Goal: Task Accomplishment & Management: Manage account settings

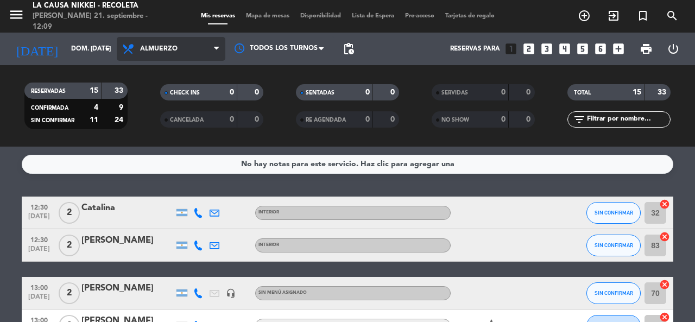
click at [157, 42] on span "Almuerzo" at bounding box center [171, 49] width 109 height 24
click at [8, 87] on filter-checkbox "RESERVADAS 15 33 CONFIRMADA 4 9 SIN CONFIRMAR 11 24" at bounding box center [76, 106] width 136 height 47
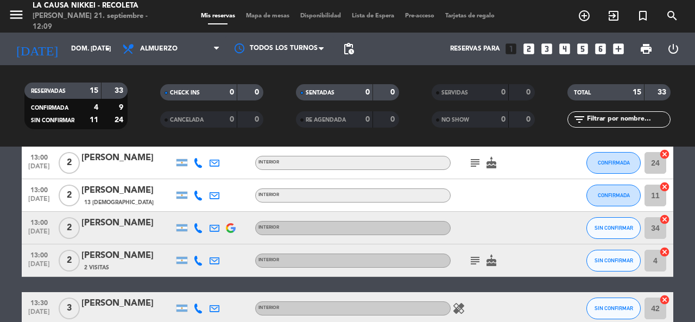
click at [496, 160] on icon "cake" at bounding box center [491, 162] width 13 height 13
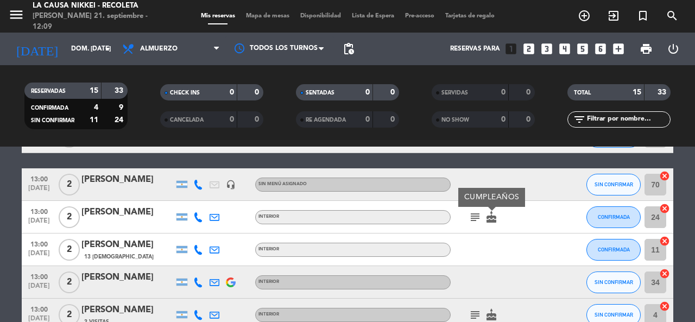
click at [472, 226] on div "subject cake CUMPLEAÑOS" at bounding box center [500, 217] width 98 height 32
click at [472, 222] on icon "subject" at bounding box center [475, 217] width 13 height 13
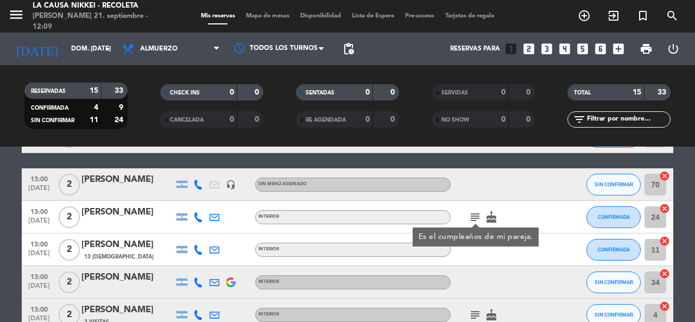
click at [486, 204] on div "subject Es el cumpleaños de mi pareja. cake" at bounding box center [500, 217] width 98 height 32
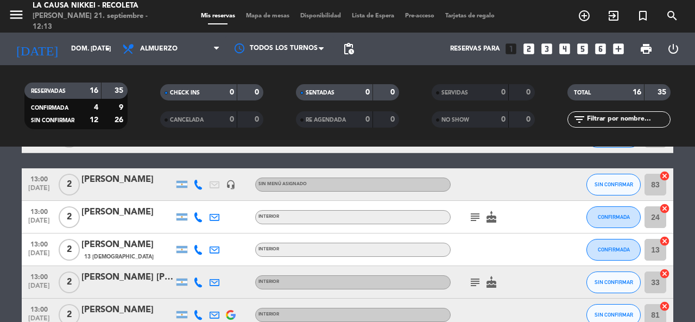
scroll to position [0, 0]
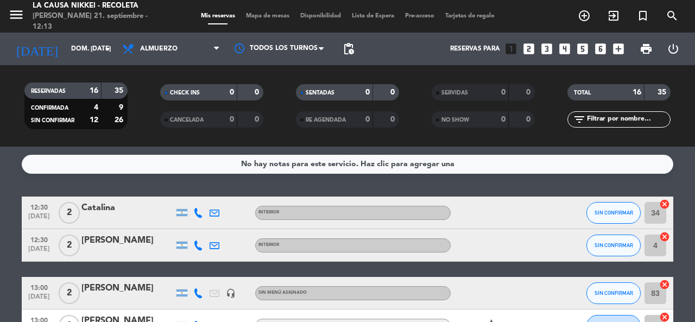
click at [105, 249] on div at bounding box center [127, 252] width 92 height 9
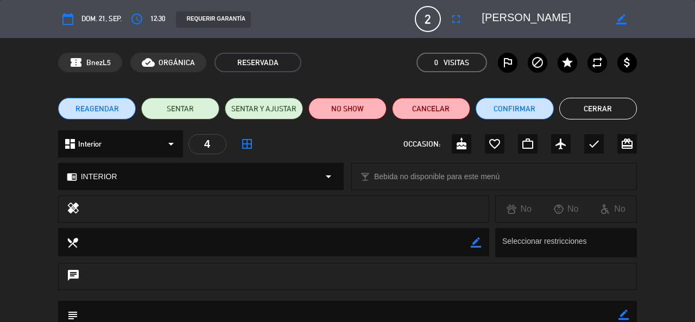
click at [585, 106] on button "Cerrar" at bounding box center [598, 109] width 78 height 22
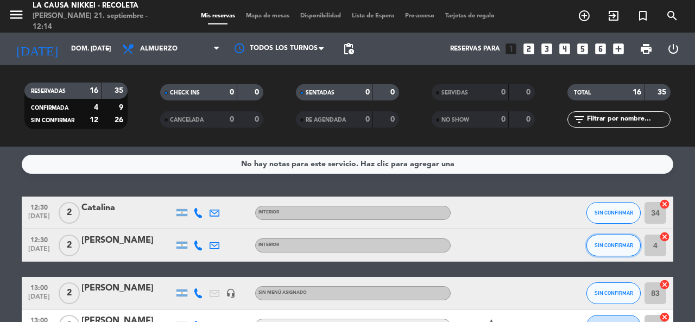
click at [596, 239] on button "SIN CONFIRMAR" at bounding box center [613, 246] width 54 height 22
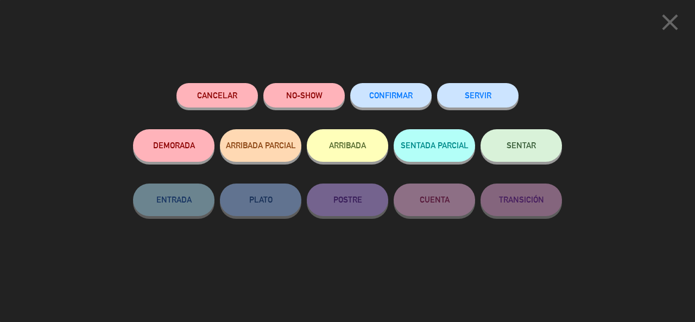
click at [512, 144] on span "SENTAR" at bounding box center [521, 145] width 29 height 9
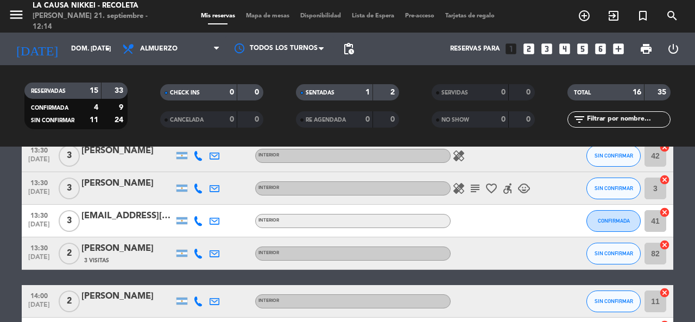
scroll to position [294, 0]
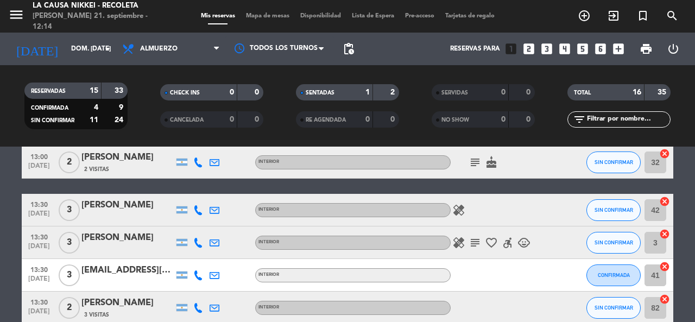
click at [473, 248] on icon "subject" at bounding box center [475, 242] width 13 height 13
click at [473, 247] on icon "subject" at bounding box center [475, 242] width 13 height 13
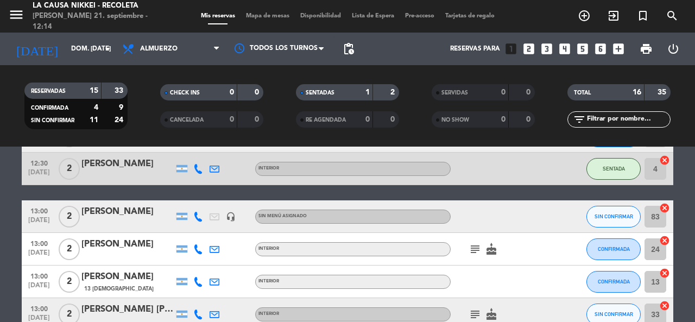
scroll to position [0, 0]
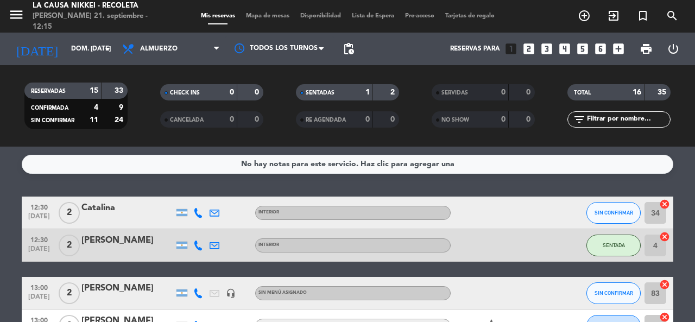
click at [117, 218] on div at bounding box center [127, 220] width 92 height 9
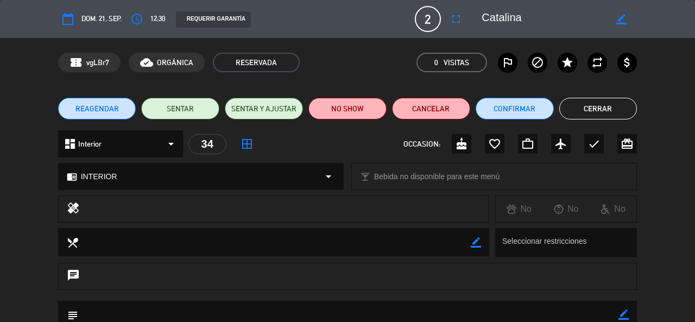
scroll to position [109, 0]
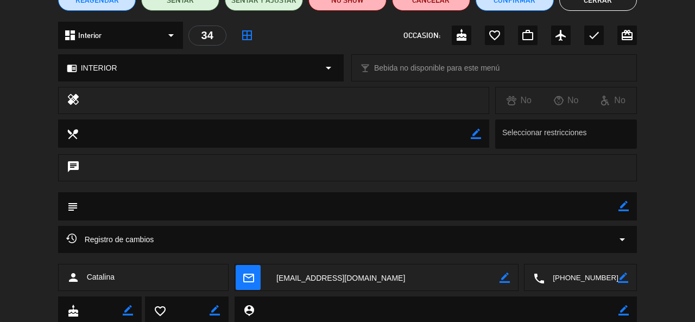
click at [599, 6] on button "Cerrar" at bounding box center [598, 0] width 78 height 22
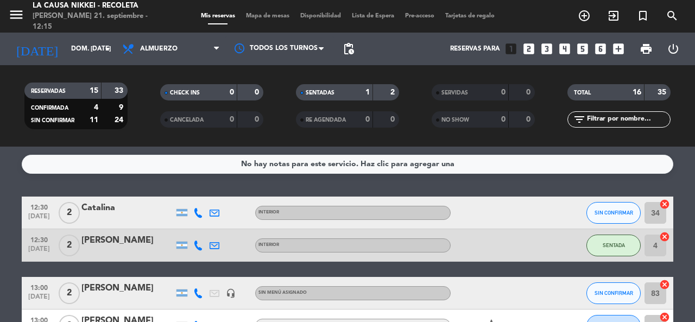
click at [119, 299] on div at bounding box center [127, 300] width 92 height 9
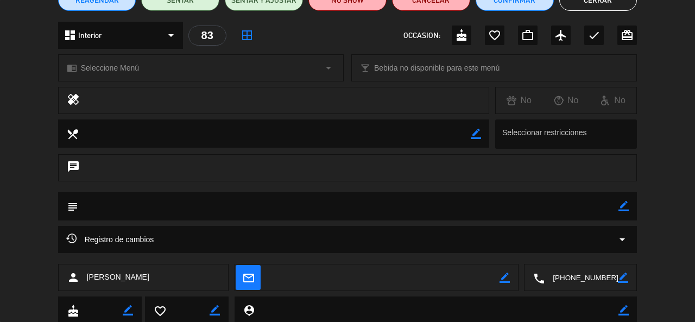
scroll to position [0, 0]
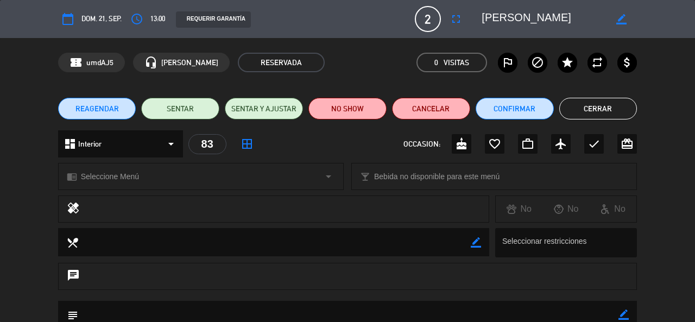
click at [602, 113] on button "Cerrar" at bounding box center [598, 109] width 78 height 22
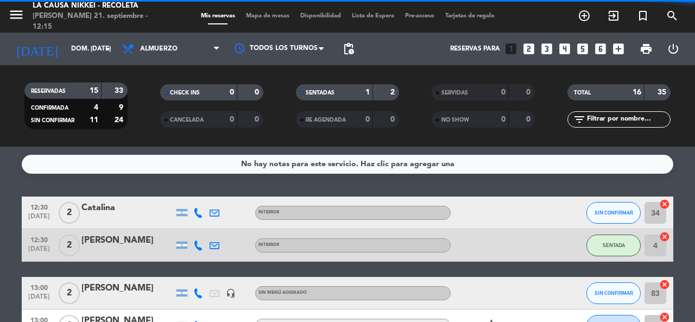
scroll to position [109, 0]
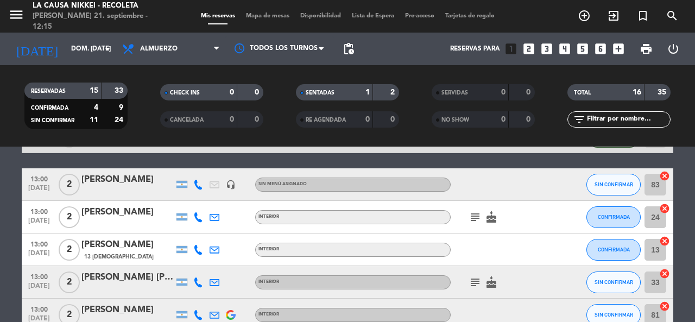
click at [139, 220] on div at bounding box center [127, 224] width 92 height 9
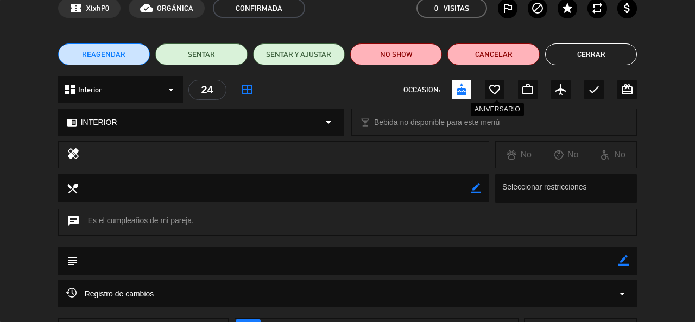
scroll to position [0, 0]
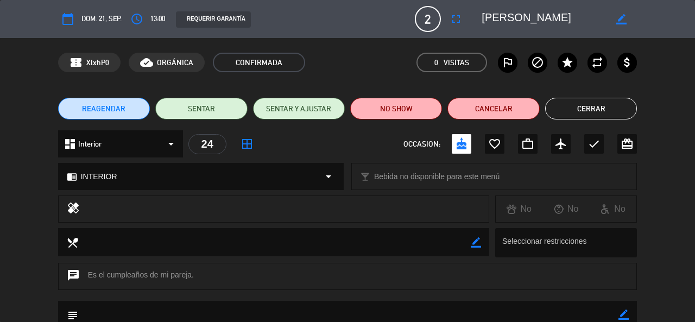
click at [594, 105] on button "Cerrar" at bounding box center [591, 109] width 92 height 22
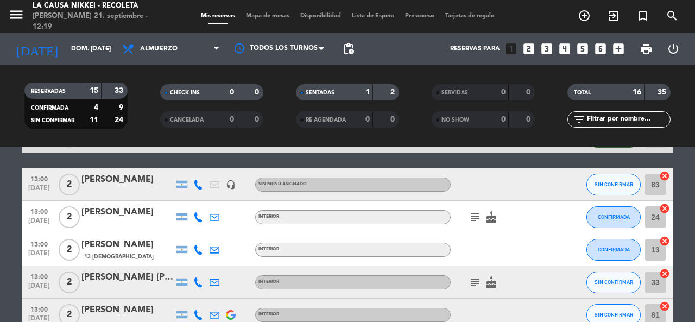
click at [111, 252] on span "13 [DEMOGRAPHIC_DATA]" at bounding box center [118, 256] width 69 height 9
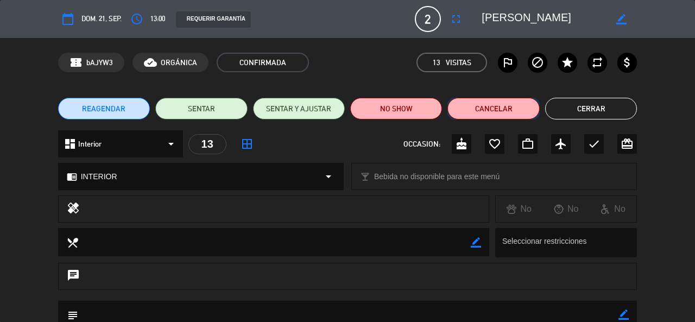
click at [476, 118] on button "Cancelar" at bounding box center [493, 109] width 92 height 22
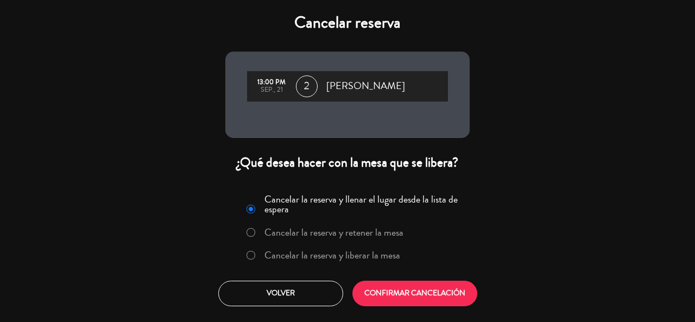
drag, startPoint x: 394, startPoint y: 257, endPoint x: 406, endPoint y: 290, distance: 35.0
click at [394, 258] on label "Cancelar la reserva y liberar la mesa" at bounding box center [332, 255] width 136 height 10
click at [409, 295] on button "CONFIRMAR CANCELACIÓN" at bounding box center [414, 294] width 125 height 26
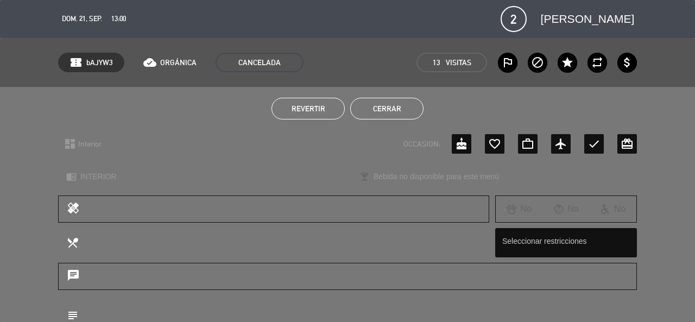
click at [395, 105] on button "Cerrar" at bounding box center [386, 109] width 73 height 22
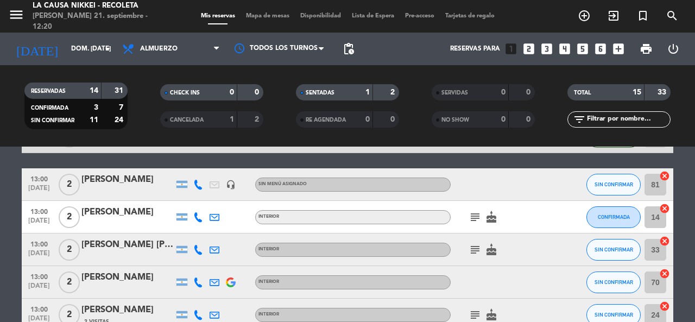
click at [148, 254] on div at bounding box center [127, 256] width 92 height 9
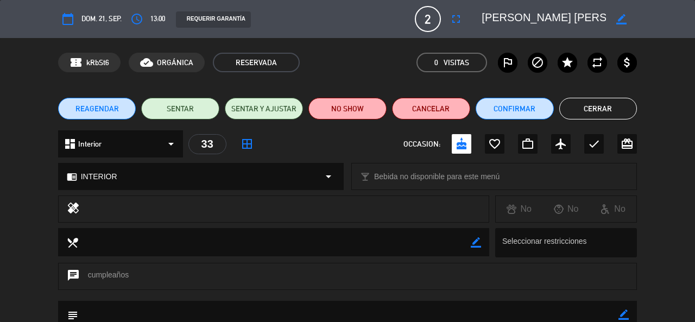
scroll to position [109, 0]
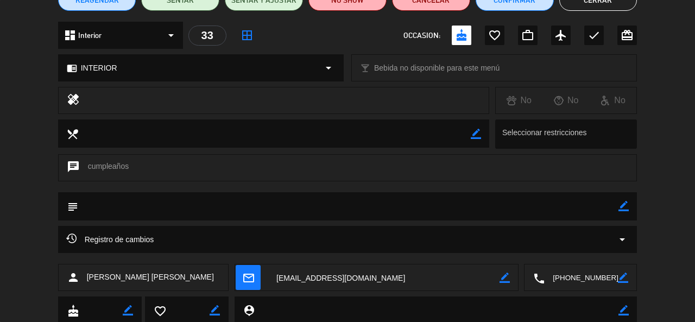
click at [608, 3] on button "Cerrar" at bounding box center [598, 0] width 78 height 22
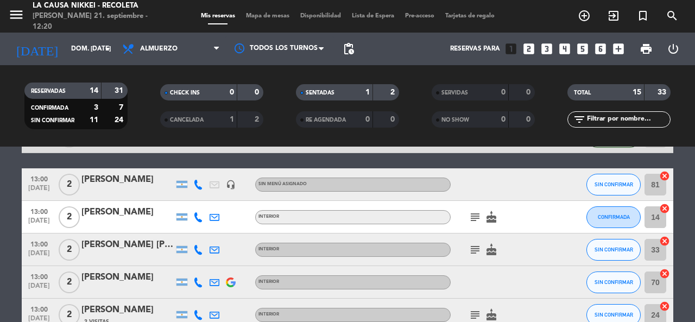
scroll to position [163, 0]
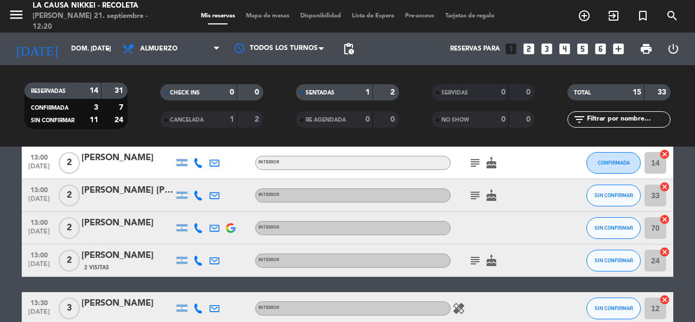
click at [147, 194] on div "[PERSON_NAME] [PERSON_NAME]" at bounding box center [127, 190] width 92 height 14
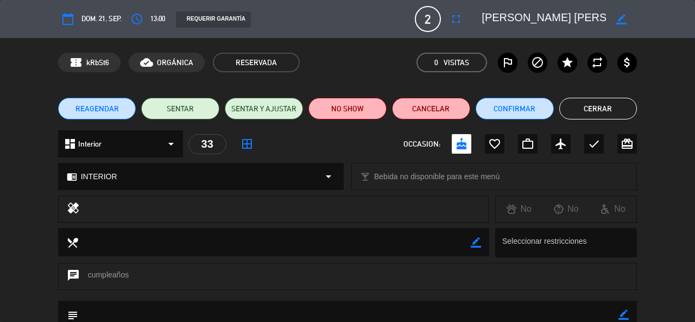
scroll to position [109, 0]
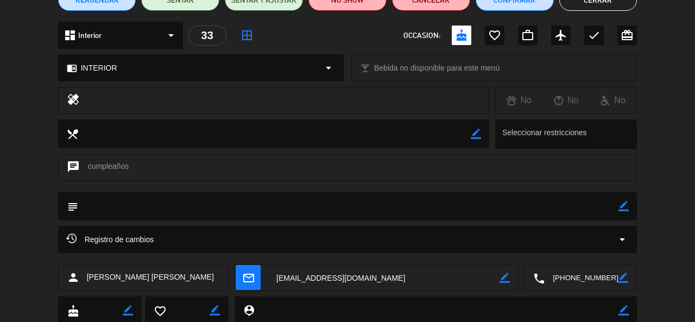
click at [568, 1] on button "Cerrar" at bounding box center [598, 0] width 78 height 22
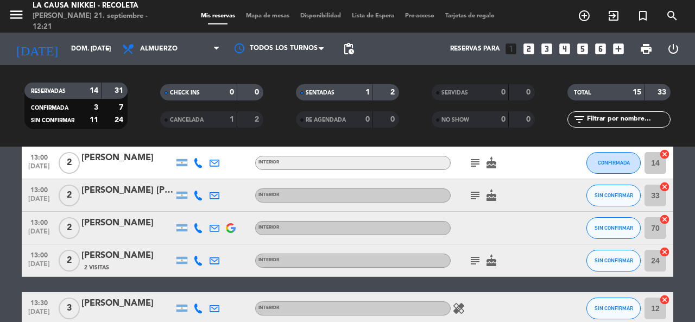
click at [102, 227] on div "[PERSON_NAME]" at bounding box center [127, 223] width 92 height 14
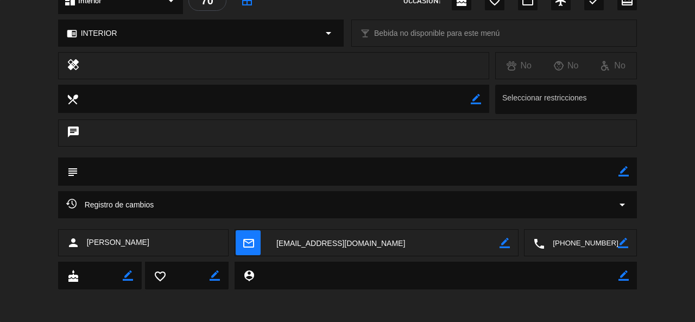
scroll to position [0, 0]
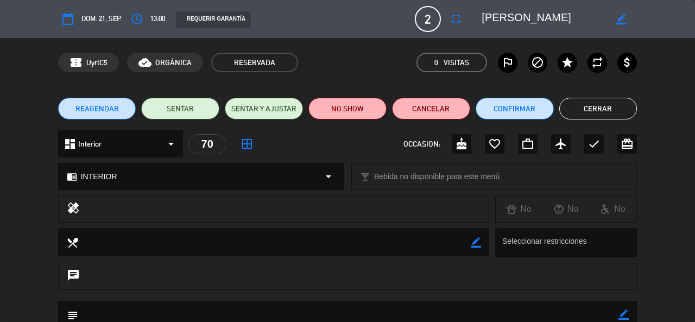
click at [668, 182] on div "chrome_reader_mode INTERIOR arrow_drop_down local_bar Bebida no disponible para…" at bounding box center [347, 181] width 695 height 27
click at [472, 110] on ul "REAGENDAR SENTAR SENTAR Y AJUSTAR NO SHOW Cancelar Confirmar Cerrar" at bounding box center [347, 109] width 579 height 22
click at [479, 112] on button "Confirmar" at bounding box center [515, 109] width 78 height 22
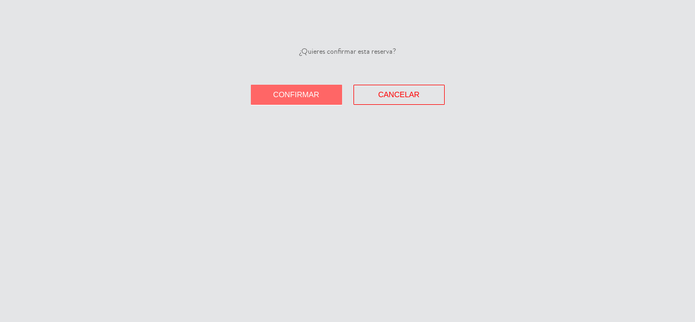
click at [280, 93] on span "Confirmar" at bounding box center [296, 94] width 46 height 9
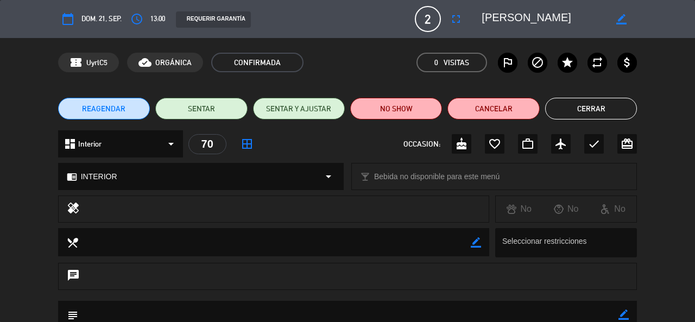
click at [584, 103] on button "Cerrar" at bounding box center [591, 109] width 92 height 22
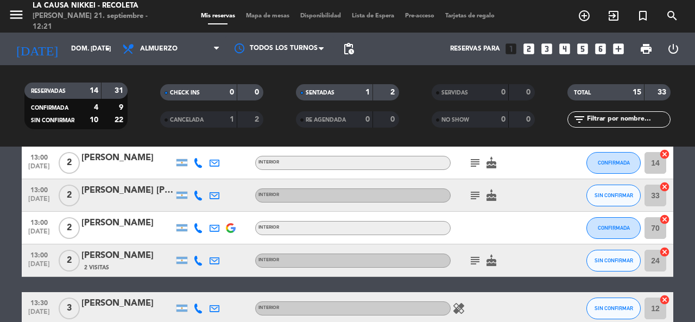
click at [109, 263] on div "2 Visitas" at bounding box center [127, 267] width 92 height 9
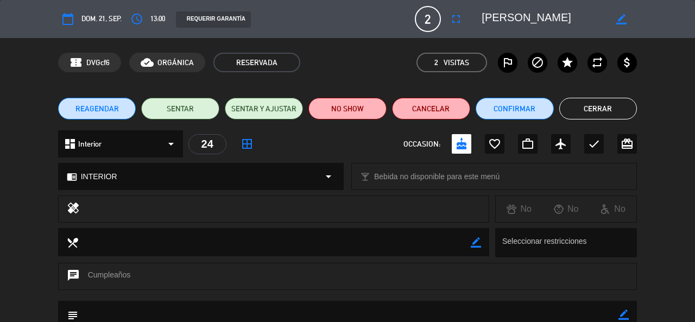
scroll to position [54, 0]
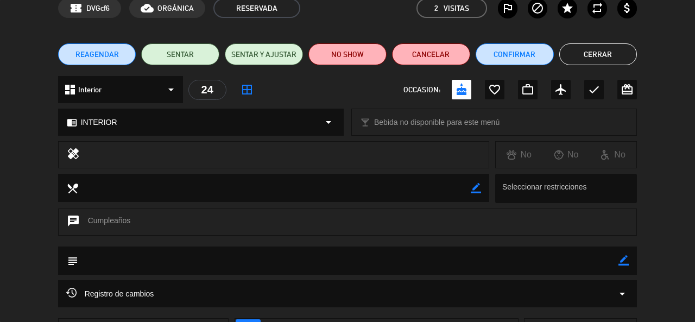
click at [593, 44] on button "Cerrar" at bounding box center [598, 54] width 78 height 22
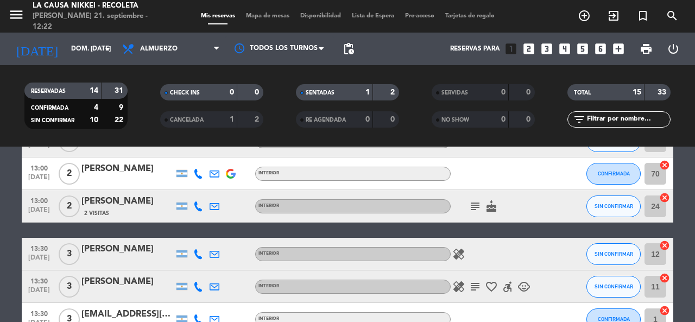
scroll to position [271, 0]
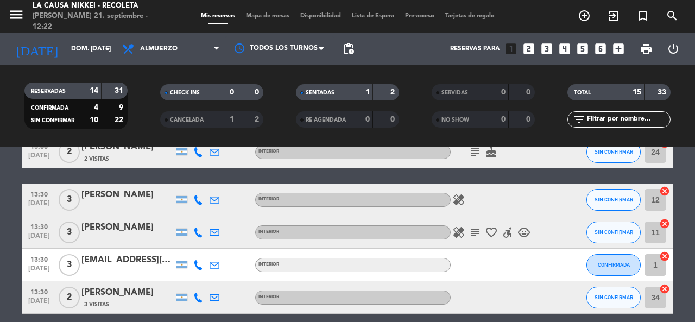
click at [148, 203] on div at bounding box center [127, 206] width 92 height 9
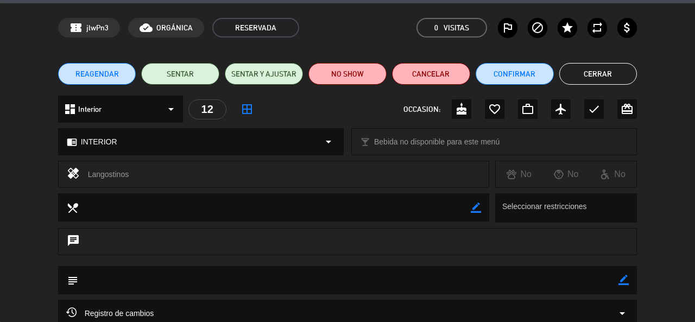
scroll to position [0, 0]
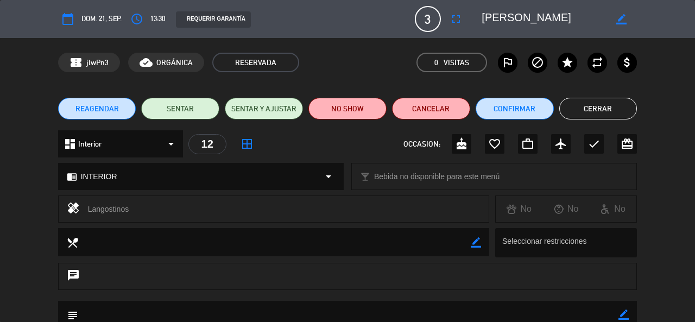
click at [632, 100] on button "Cerrar" at bounding box center [598, 109] width 78 height 22
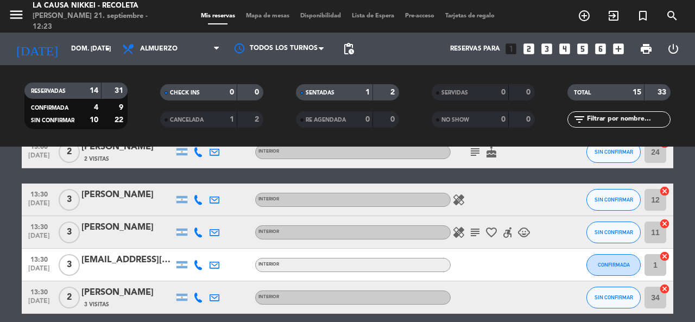
click at [101, 237] on div at bounding box center [127, 239] width 92 height 9
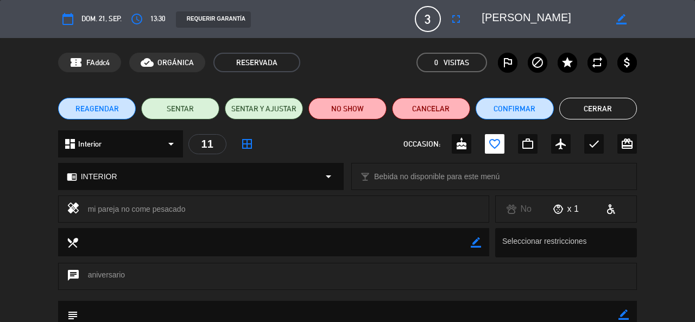
click at [607, 110] on button "Cerrar" at bounding box center [598, 109] width 78 height 22
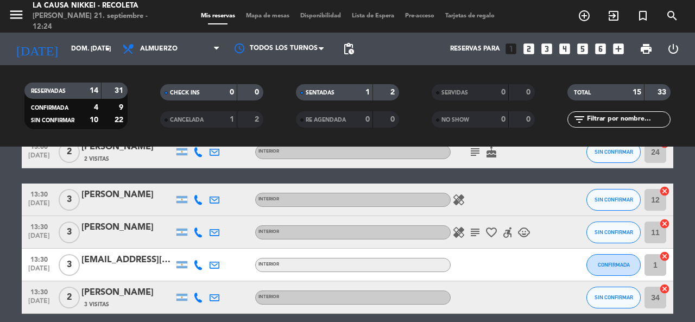
click at [474, 241] on div "healing subject favorite_border accessible_forward child_care" at bounding box center [500, 232] width 98 height 32
click at [474, 235] on icon "subject" at bounding box center [475, 232] width 13 height 13
click at [475, 235] on icon "subject" at bounding box center [475, 232] width 13 height 13
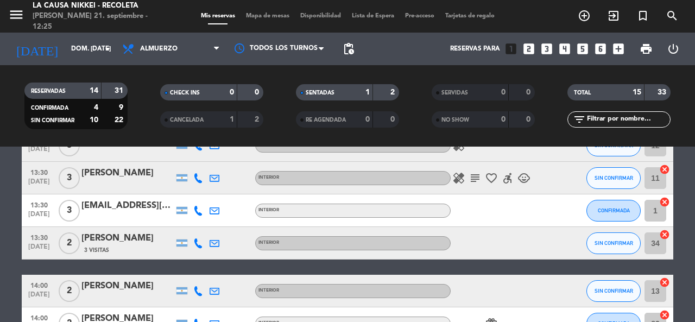
click at [527, 178] on icon "child_care" at bounding box center [523, 178] width 13 height 13
click at [461, 182] on icon "healing" at bounding box center [458, 178] width 13 height 13
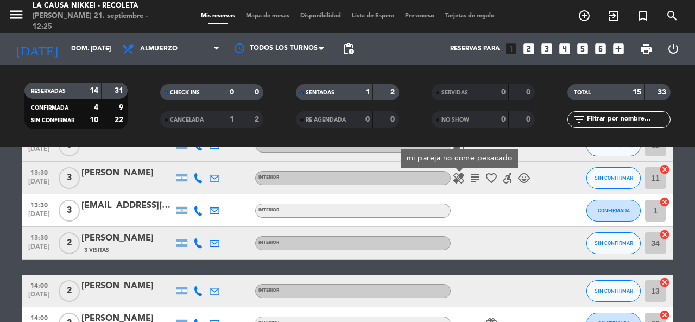
click at [461, 182] on icon "healing" at bounding box center [458, 178] width 13 height 13
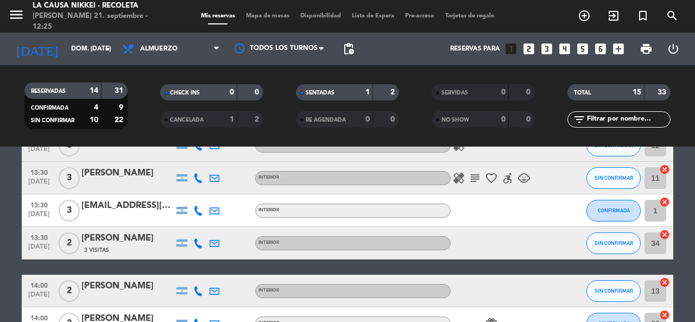
click at [461, 182] on icon "healing" at bounding box center [458, 178] width 13 height 13
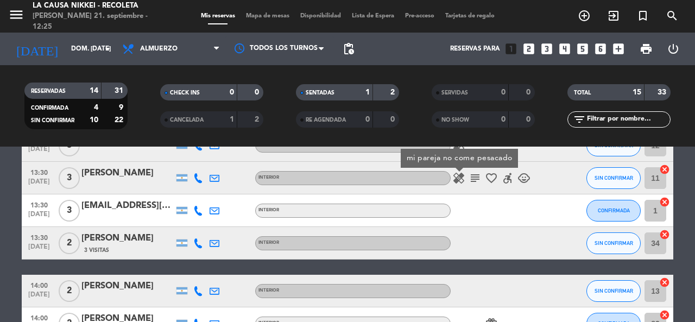
click at [461, 182] on icon "healing" at bounding box center [458, 178] width 13 height 13
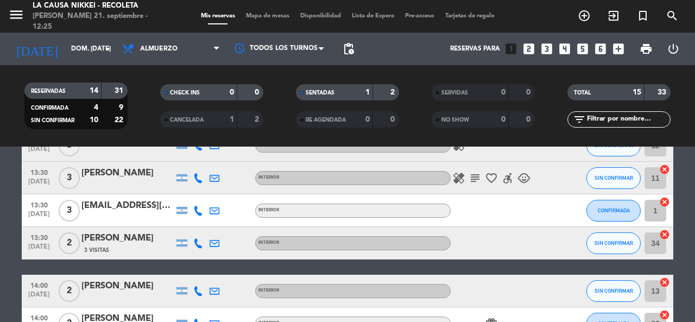
click at [150, 171] on div "[PERSON_NAME]" at bounding box center [127, 173] width 92 height 14
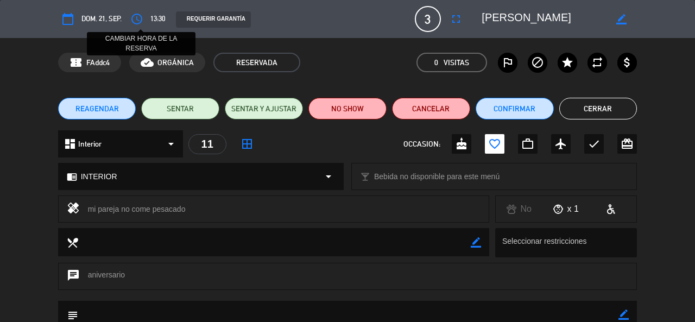
click at [140, 17] on icon "access_time" at bounding box center [136, 18] width 13 height 13
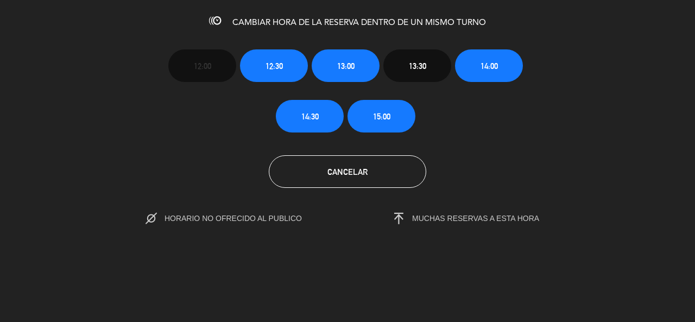
click at [395, 218] on icon at bounding box center [387, 218] width 34 height 11
click at [397, 216] on icon at bounding box center [387, 218] width 34 height 11
click at [398, 216] on icon at bounding box center [387, 218] width 34 height 11
click at [399, 216] on icon at bounding box center [387, 218] width 34 height 11
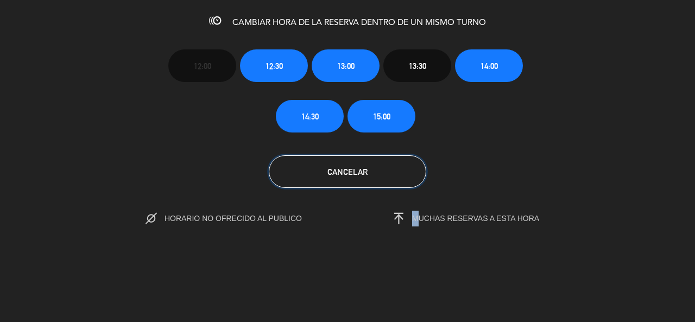
click at [408, 167] on button "Cancelar" at bounding box center [347, 171] width 157 height 33
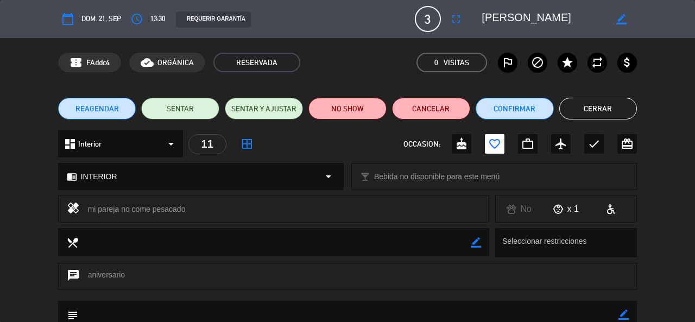
drag, startPoint x: 516, startPoint y: 16, endPoint x: 480, endPoint y: 21, distance: 36.7
click at [480, 21] on div "border_color" at bounding box center [555, 19] width 163 height 20
click at [607, 104] on button "Cerrar" at bounding box center [598, 109] width 78 height 22
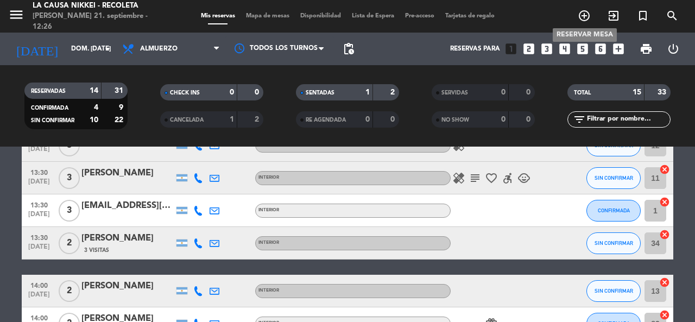
click at [585, 16] on icon "add_circle_outline" at bounding box center [584, 15] width 13 height 13
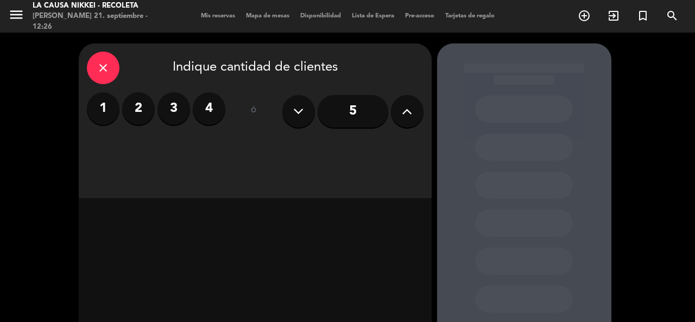
click at [174, 115] on label "3" at bounding box center [173, 108] width 33 height 33
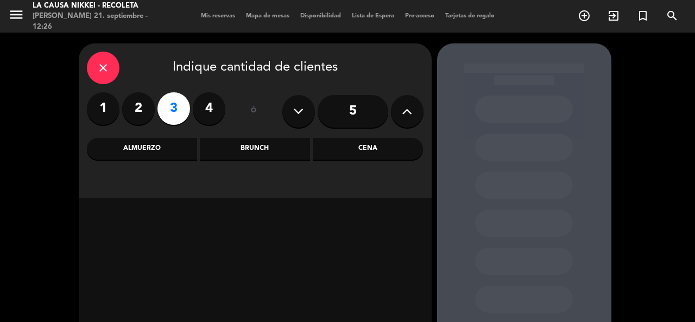
click at [349, 146] on div "Cena" at bounding box center [368, 149] width 110 height 22
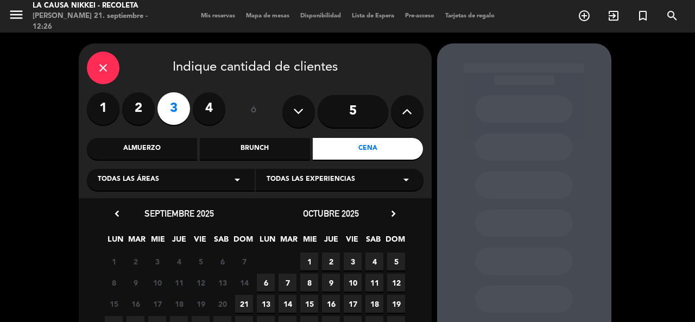
scroll to position [54, 0]
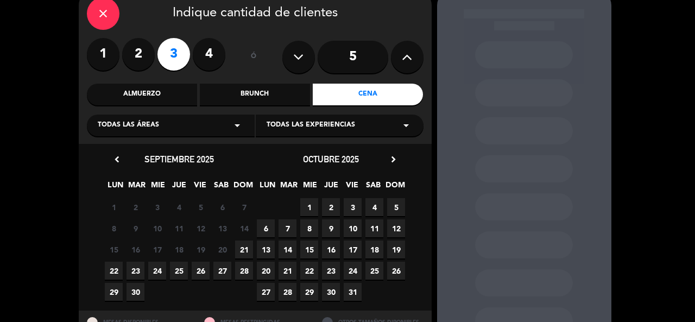
click at [249, 249] on span "21" at bounding box center [244, 249] width 18 height 18
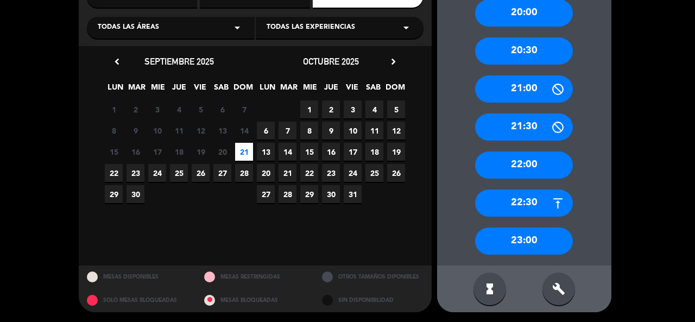
scroll to position [43, 0]
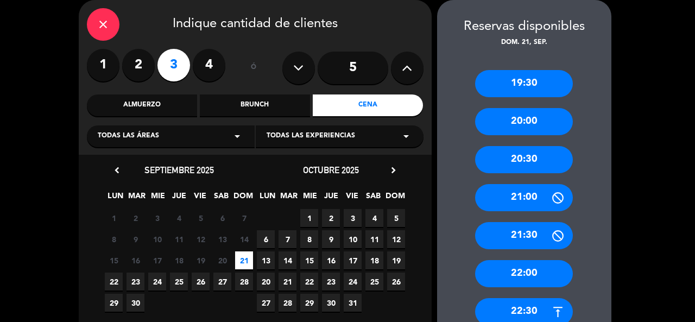
click at [244, 106] on div "Brunch" at bounding box center [255, 105] width 110 height 22
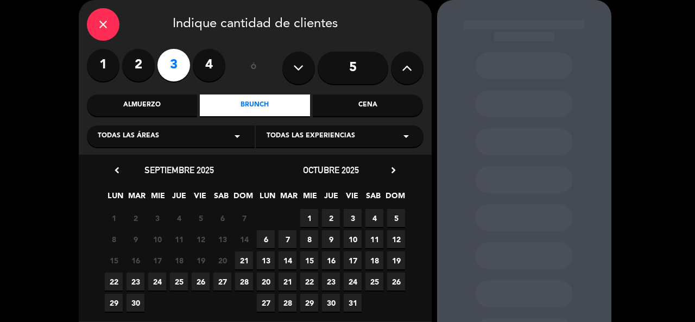
click at [242, 261] on span "21" at bounding box center [244, 260] width 18 height 18
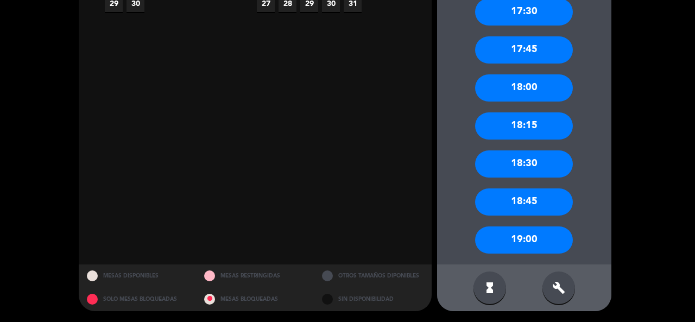
click at [534, 243] on div "19:00" at bounding box center [524, 239] width 98 height 27
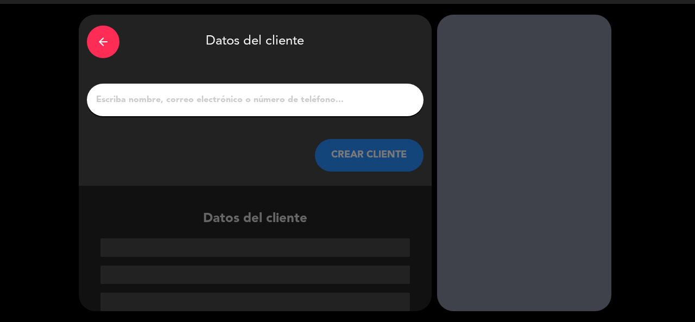
click at [332, 103] on input "1" at bounding box center [255, 99] width 320 height 15
paste input "[PERSON_NAME]"
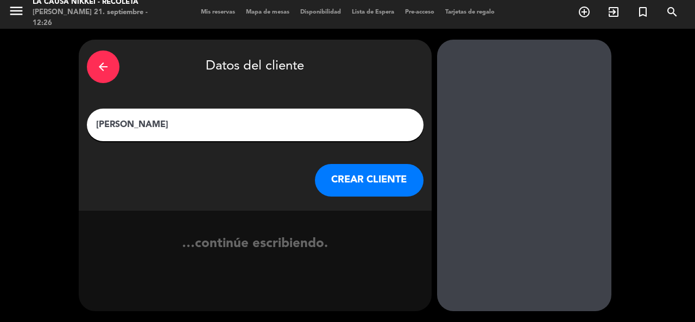
scroll to position [4, 0]
type input "[PERSON_NAME]"
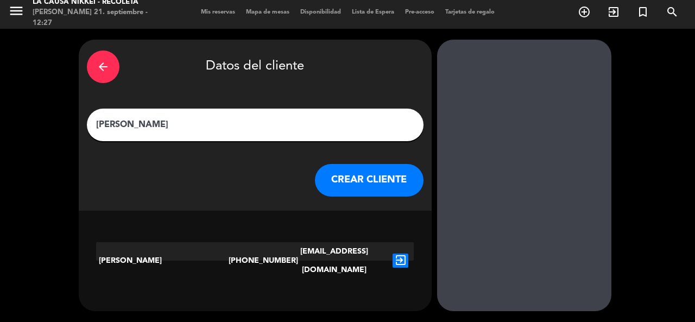
click at [396, 254] on icon "exit_to_app" at bounding box center [401, 261] width 16 height 14
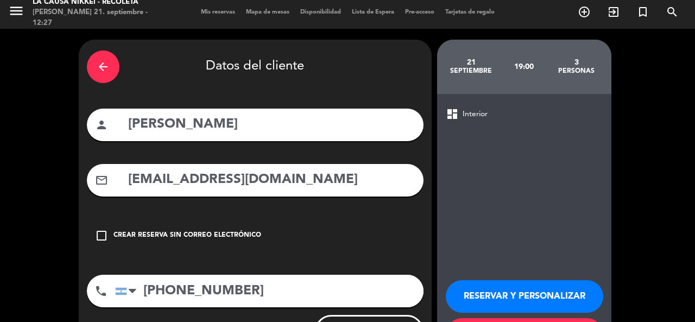
scroll to position [56, 0]
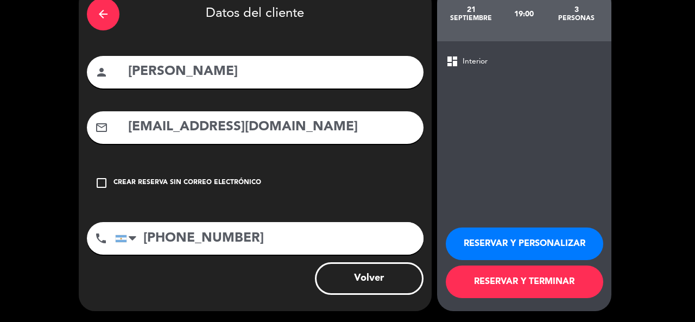
click at [121, 185] on div "Crear reserva sin correo electrónico" at bounding box center [187, 183] width 148 height 11
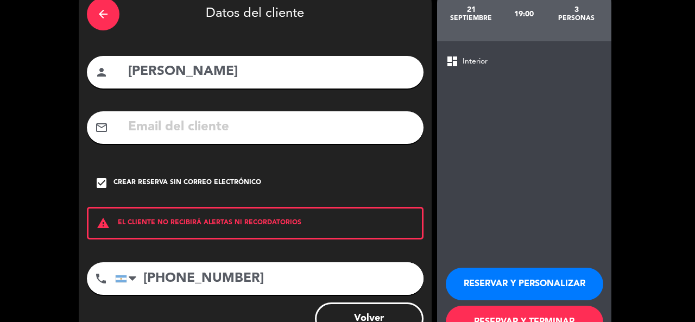
scroll to position [97, 0]
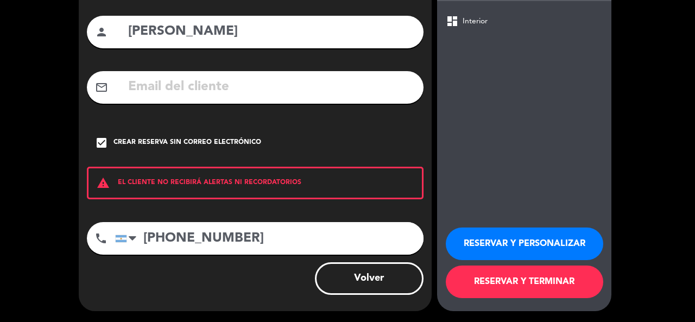
click at [499, 244] on button "RESERVAR Y PERSONALIZAR" at bounding box center [524, 243] width 157 height 33
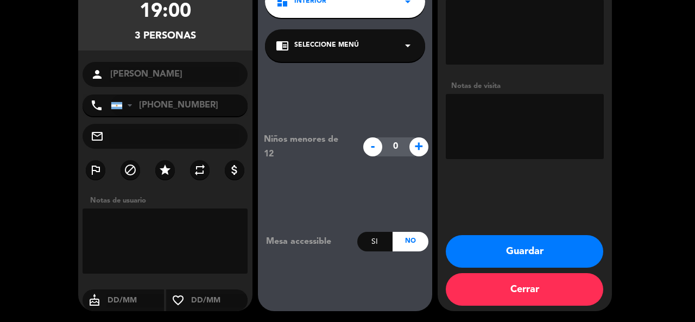
scroll to position [4, 0]
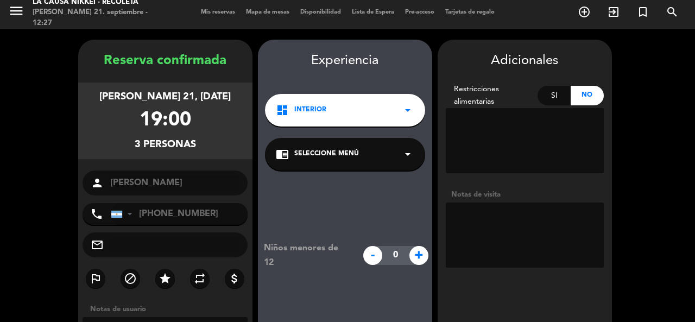
click at [466, 242] on textarea at bounding box center [525, 234] width 158 height 65
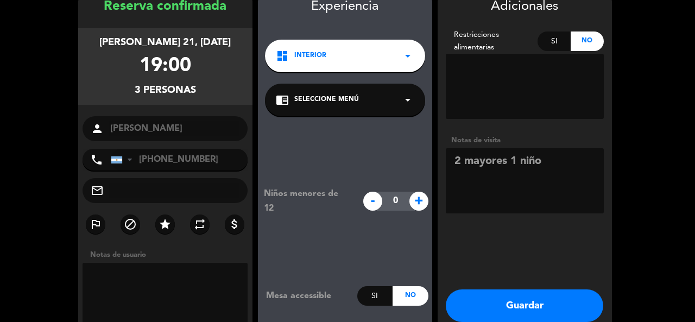
scroll to position [112, 0]
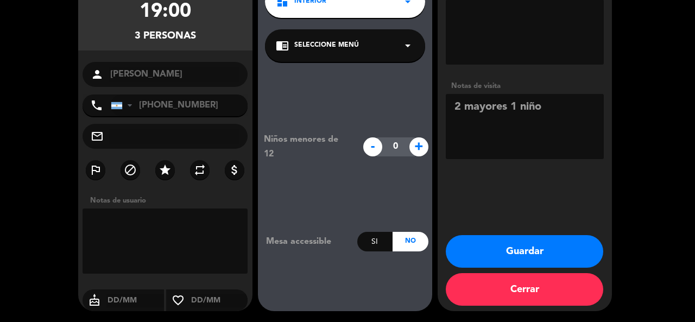
type textarea "2 mayores 1 niño"
click at [488, 248] on button "Guardar" at bounding box center [524, 251] width 157 height 33
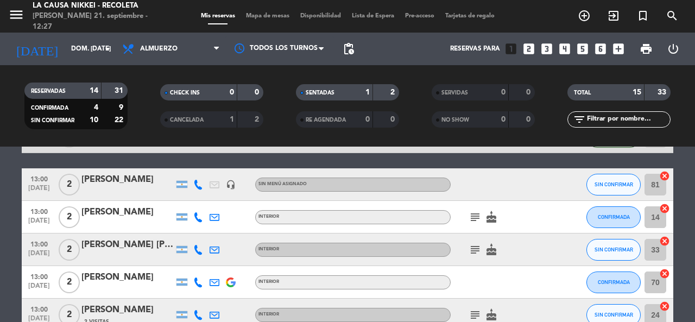
scroll to position [217, 0]
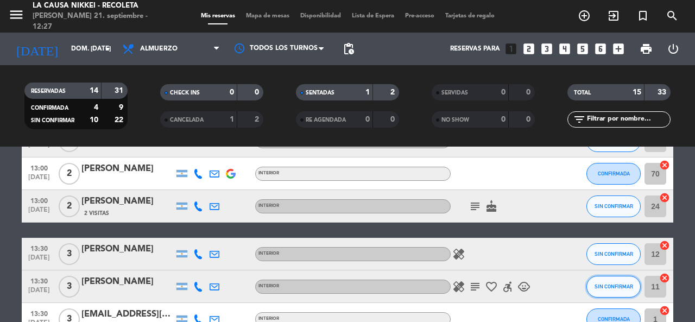
click at [605, 285] on span "SIN CONFIRMAR" at bounding box center [613, 286] width 39 height 6
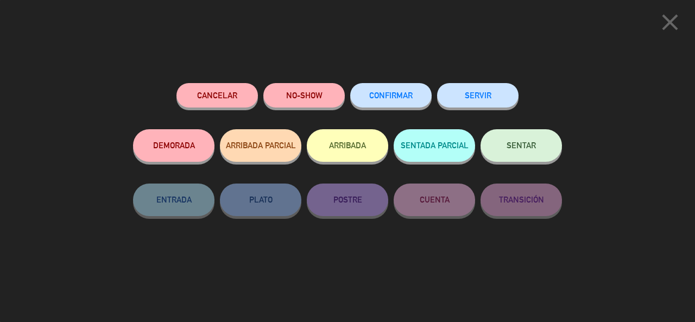
click at [249, 92] on button "Cancelar" at bounding box center [216, 95] width 81 height 24
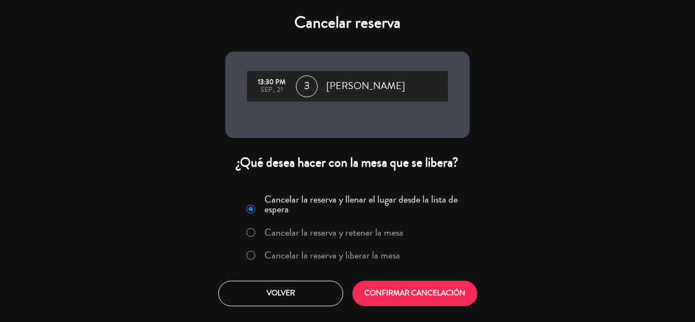
click at [267, 254] on label "Cancelar la reserva y liberar la mesa" at bounding box center [332, 255] width 136 height 10
click at [426, 292] on button "CONFIRMAR CANCELACIÓN" at bounding box center [414, 294] width 125 height 26
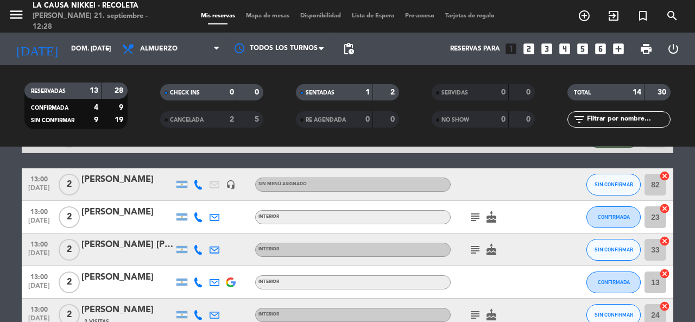
scroll to position [163, 0]
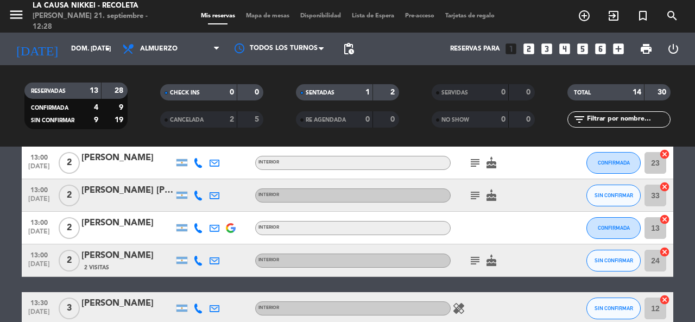
click at [480, 256] on icon "subject" at bounding box center [475, 260] width 13 height 13
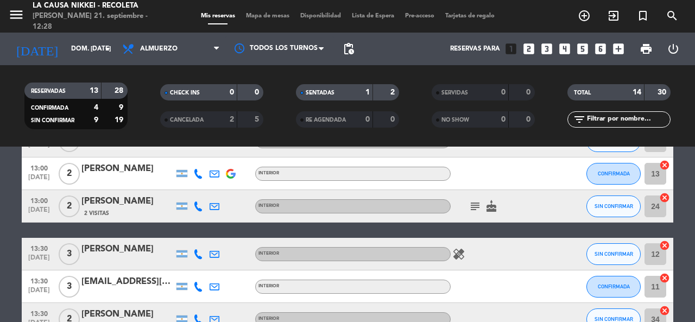
scroll to position [271, 0]
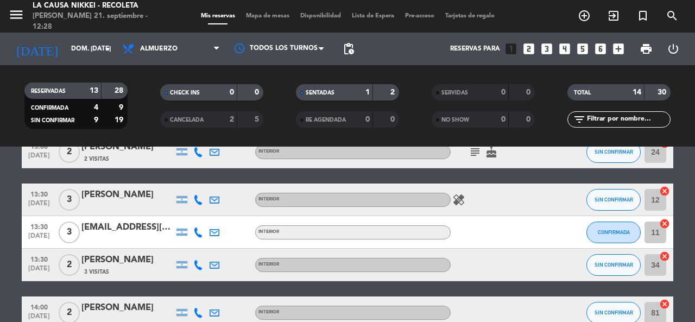
click at [108, 232] on div "[EMAIL_ADDRESS][PERSON_NAME][DOMAIN_NAME]" at bounding box center [127, 227] width 92 height 14
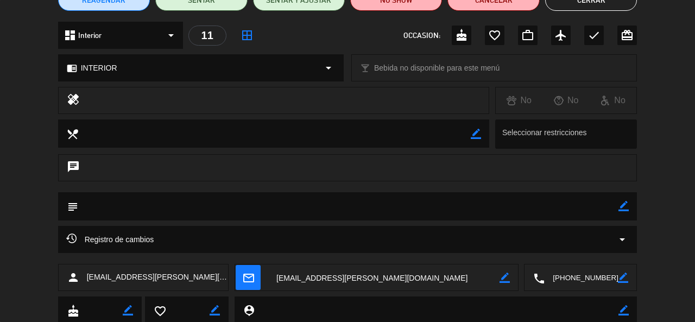
scroll to position [0, 0]
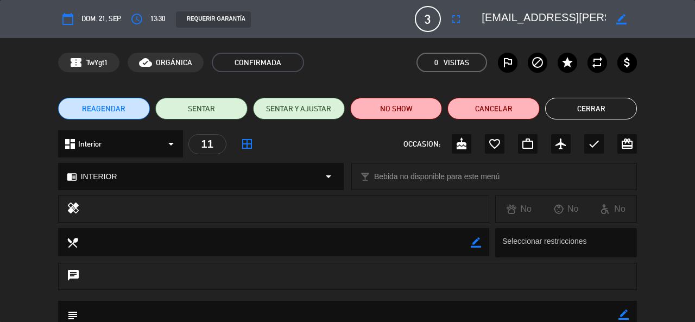
click at [364, 57] on div "confirmation_number TwYgt1 cloud_done ORGÁNICA CONFIRMADA 0 Visitas outlined_fl…" at bounding box center [347, 63] width 579 height 20
click at [590, 114] on button "Cerrar" at bounding box center [591, 109] width 92 height 22
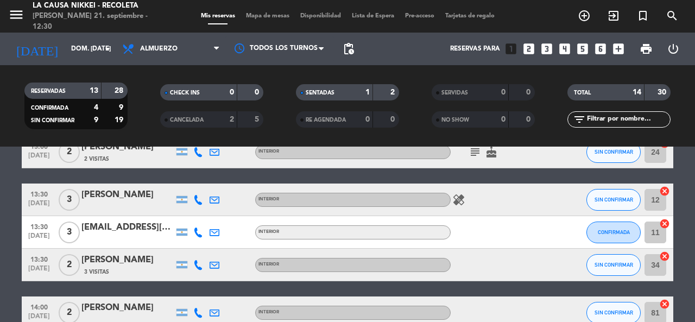
click at [124, 261] on div "[PERSON_NAME]" at bounding box center [127, 260] width 92 height 14
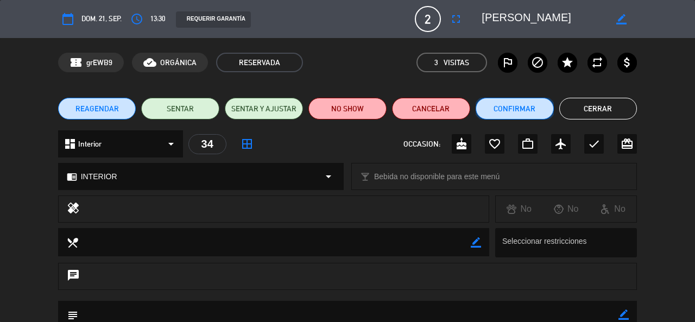
click at [520, 110] on button "Confirmar" at bounding box center [515, 109] width 78 height 22
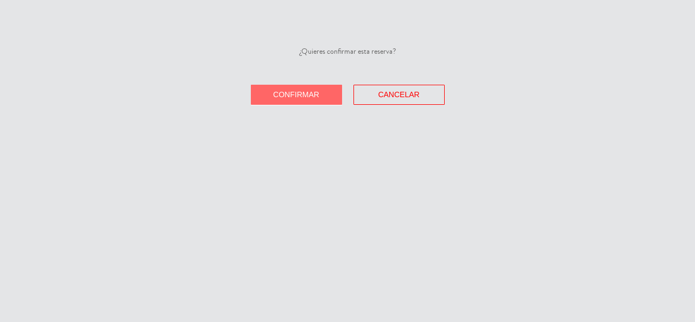
click at [330, 92] on button "Confirmar" at bounding box center [296, 95] width 91 height 20
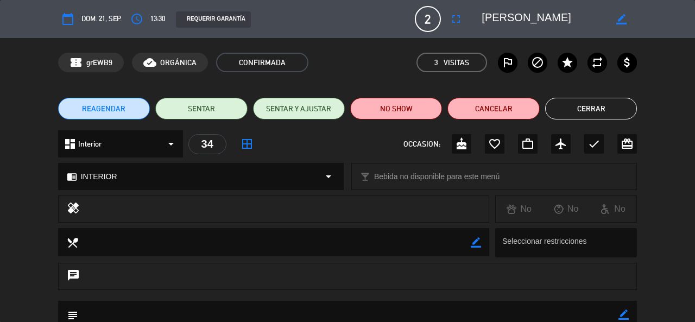
click at [578, 115] on button "Cerrar" at bounding box center [591, 109] width 92 height 22
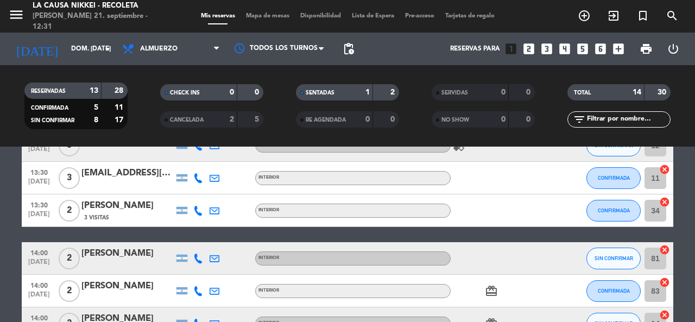
scroll to position [380, 0]
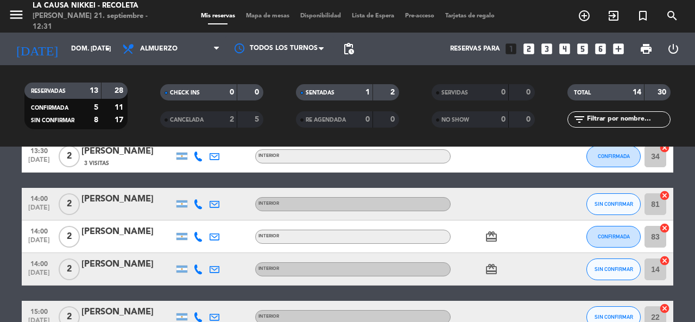
click at [122, 204] on div "[PERSON_NAME]" at bounding box center [127, 199] width 92 height 14
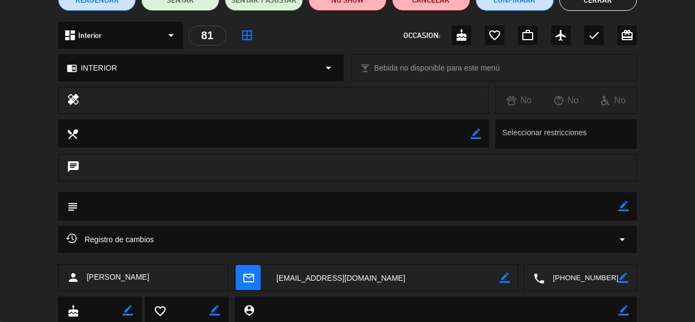
scroll to position [0, 0]
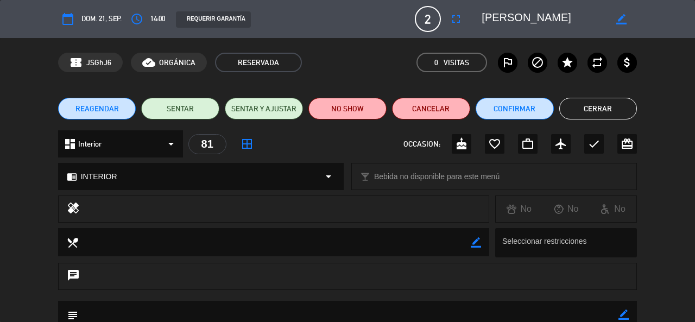
click at [593, 105] on button "Cerrar" at bounding box center [598, 109] width 78 height 22
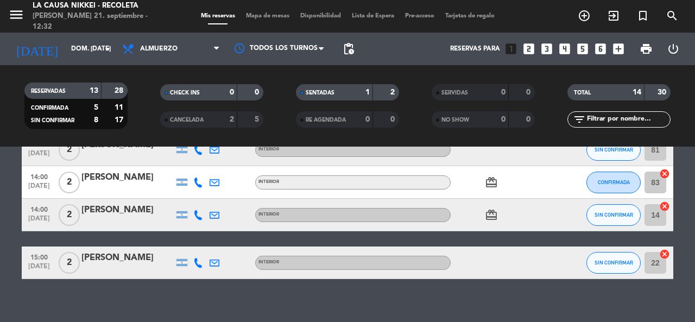
scroll to position [326, 0]
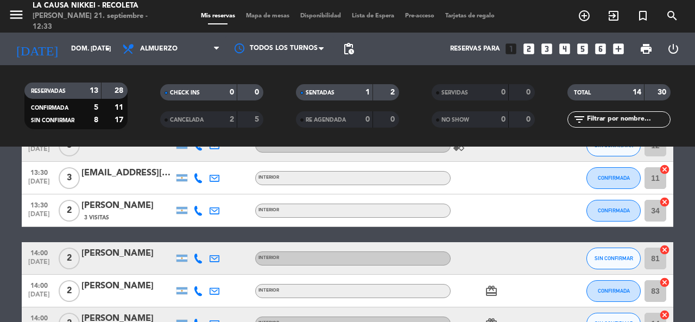
click at [117, 290] on div "[PERSON_NAME]" at bounding box center [127, 286] width 92 height 14
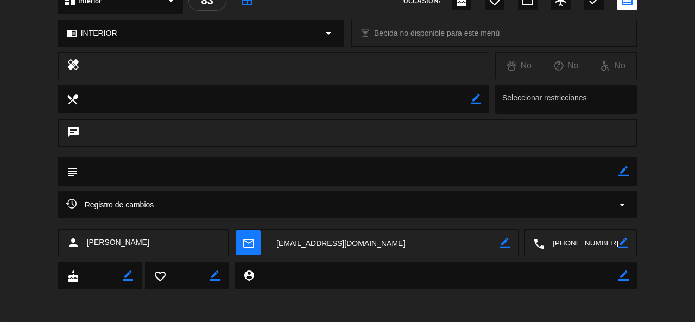
scroll to position [0, 0]
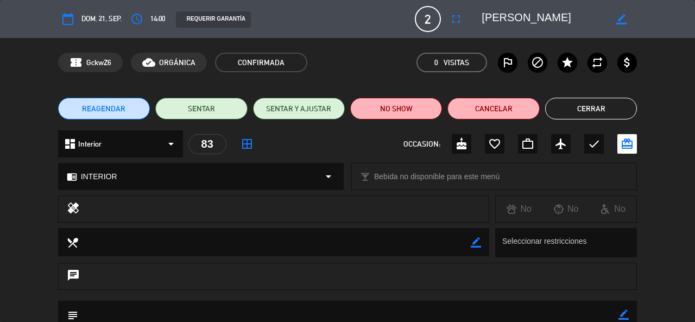
click at [630, 117] on button "Cerrar" at bounding box center [591, 109] width 92 height 22
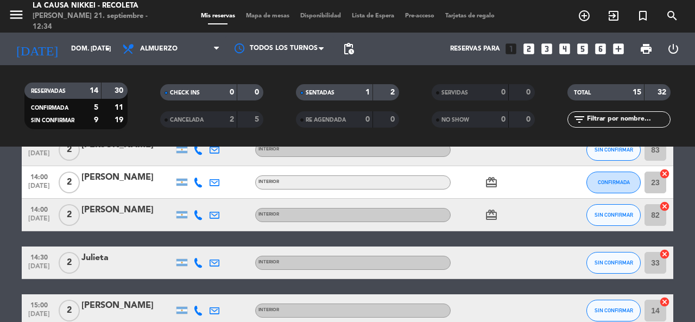
scroll to position [489, 0]
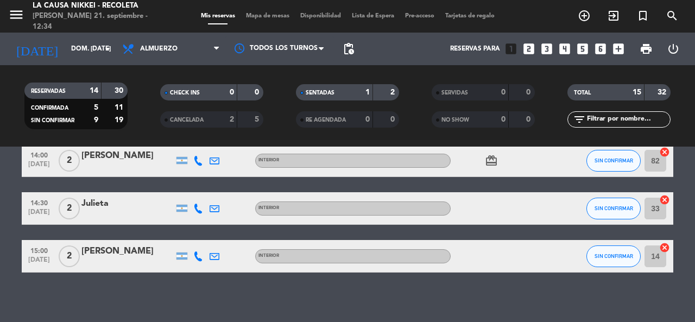
click at [124, 214] on div at bounding box center [127, 215] width 92 height 9
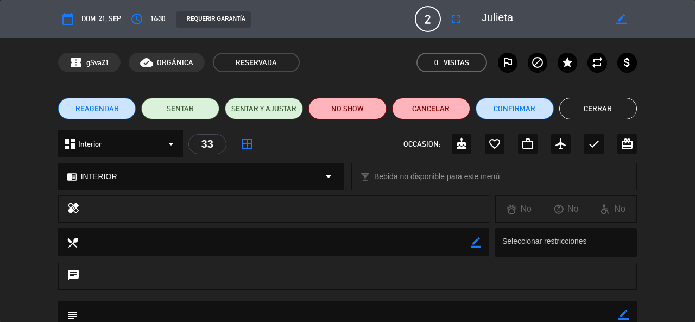
scroll to position [143, 0]
